Goal: Information Seeking & Learning: Check status

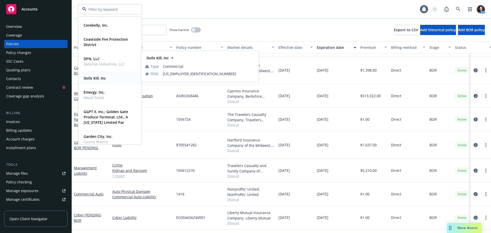
scroll to position [256, 0]
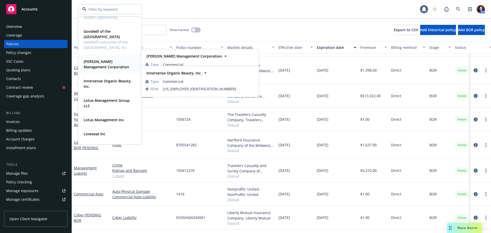
click at [104, 67] on strong "[PERSON_NAME] Management Corporation" at bounding box center [107, 64] width 46 height 10
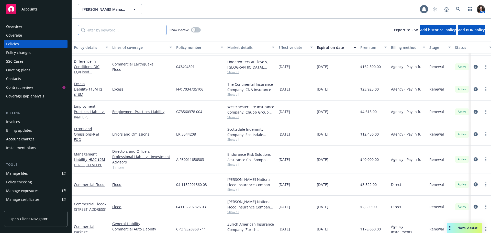
click at [124, 29] on input "Filter by keyword..." at bounding box center [122, 30] width 89 height 10
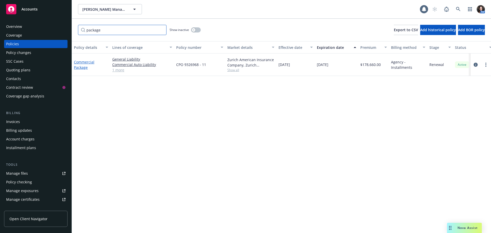
type input "package"
click at [78, 62] on link "Commercial Package" at bounding box center [84, 65] width 20 height 10
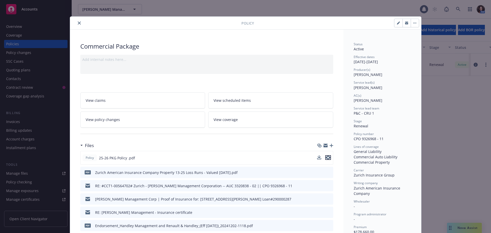
click at [327, 158] on icon "preview file" at bounding box center [328, 158] width 5 height 4
click at [134, 120] on link "View policy changes" at bounding box center [142, 120] width 125 height 16
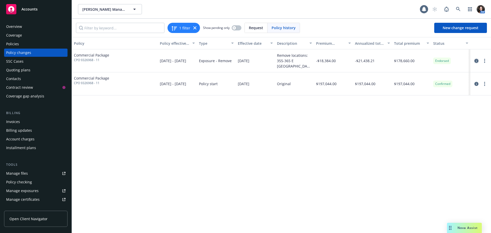
click at [476, 60] on icon "circleInformation" at bounding box center [477, 61] width 4 height 4
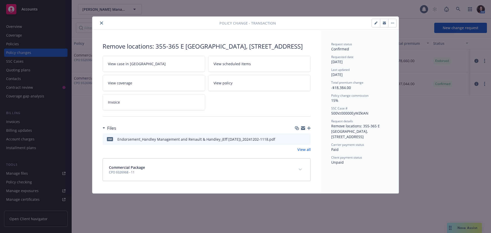
click at [308, 141] on icon "preview file" at bounding box center [306, 139] width 5 height 4
click at [101, 21] on button "close" at bounding box center [102, 23] width 6 height 6
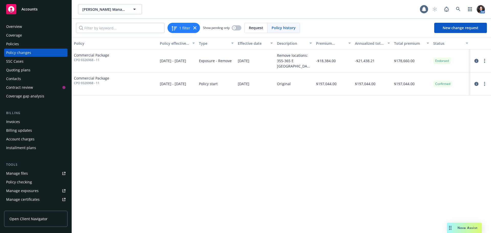
click at [12, 47] on div "Policies" at bounding box center [12, 44] width 13 height 8
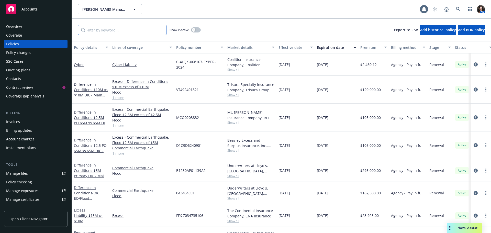
click at [104, 35] on input "Filter by keyword..." at bounding box center [122, 30] width 89 height 10
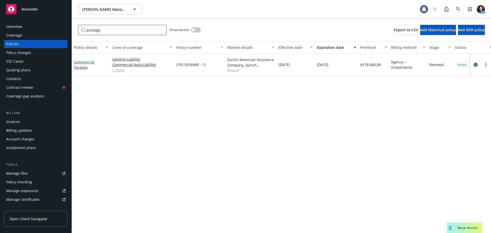
type input "package"
click at [89, 64] on link "Commercial Package" at bounding box center [84, 65] width 20 height 10
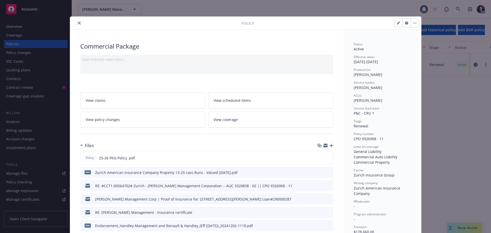
scroll to position [15, 0]
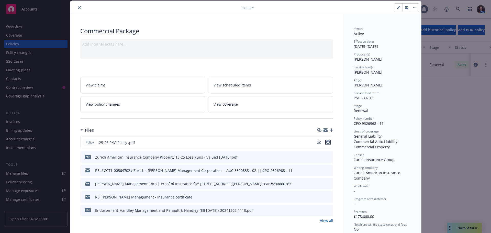
click at [326, 142] on icon "preview file" at bounding box center [328, 143] width 5 height 4
click at [94, 105] on span "View policy changes" at bounding box center [103, 104] width 34 height 5
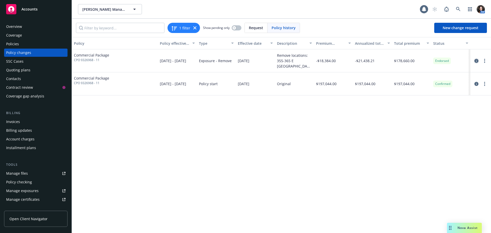
click at [477, 59] on icon "circleInformation" at bounding box center [477, 61] width 4 height 4
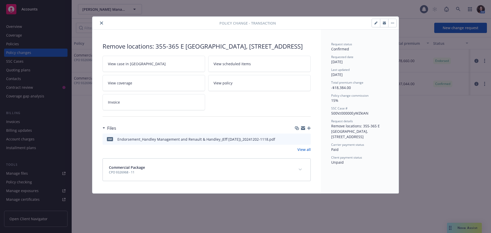
click at [307, 141] on icon "preview file" at bounding box center [306, 139] width 5 height 4
click at [103, 24] on button "close" at bounding box center [102, 23] width 6 height 6
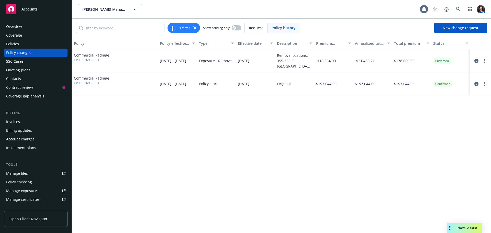
click at [34, 53] on div "Policy changes" at bounding box center [35, 53] width 59 height 8
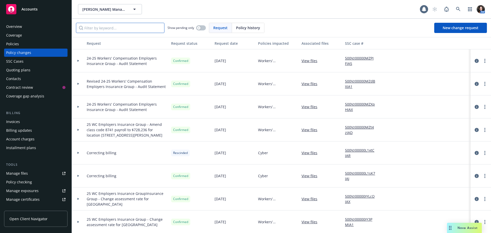
click at [117, 28] on input "Filter by keyword..." at bounding box center [120, 28] width 89 height 10
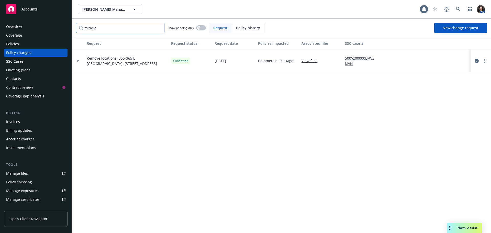
type input "middle"
